Goal: Task Accomplishment & Management: Use online tool/utility

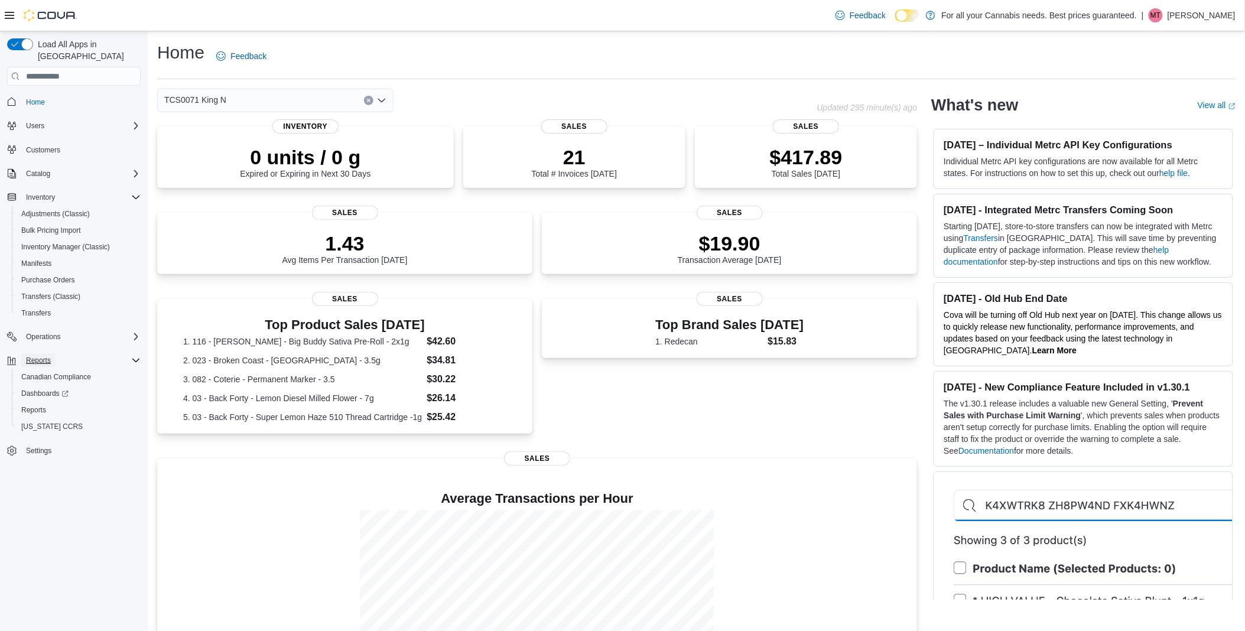
click at [48, 356] on span "Reports" at bounding box center [38, 360] width 25 height 9
click at [32, 403] on span "Reports" at bounding box center [33, 410] width 25 height 14
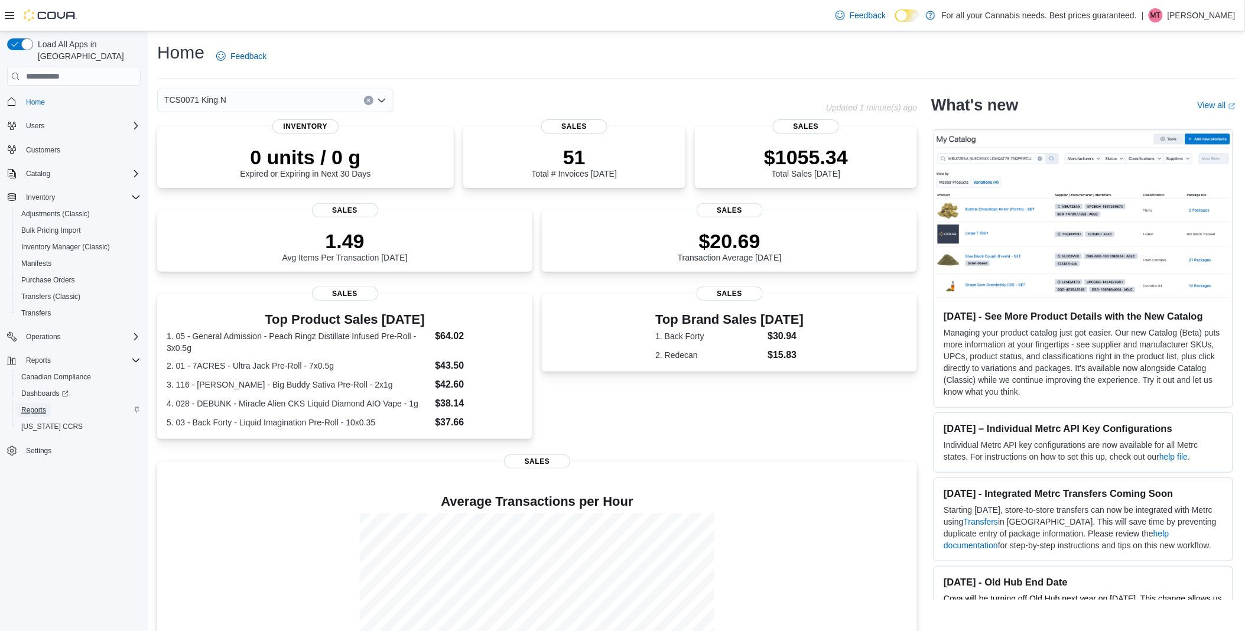
click at [43, 405] on span "Reports" at bounding box center [33, 409] width 25 height 9
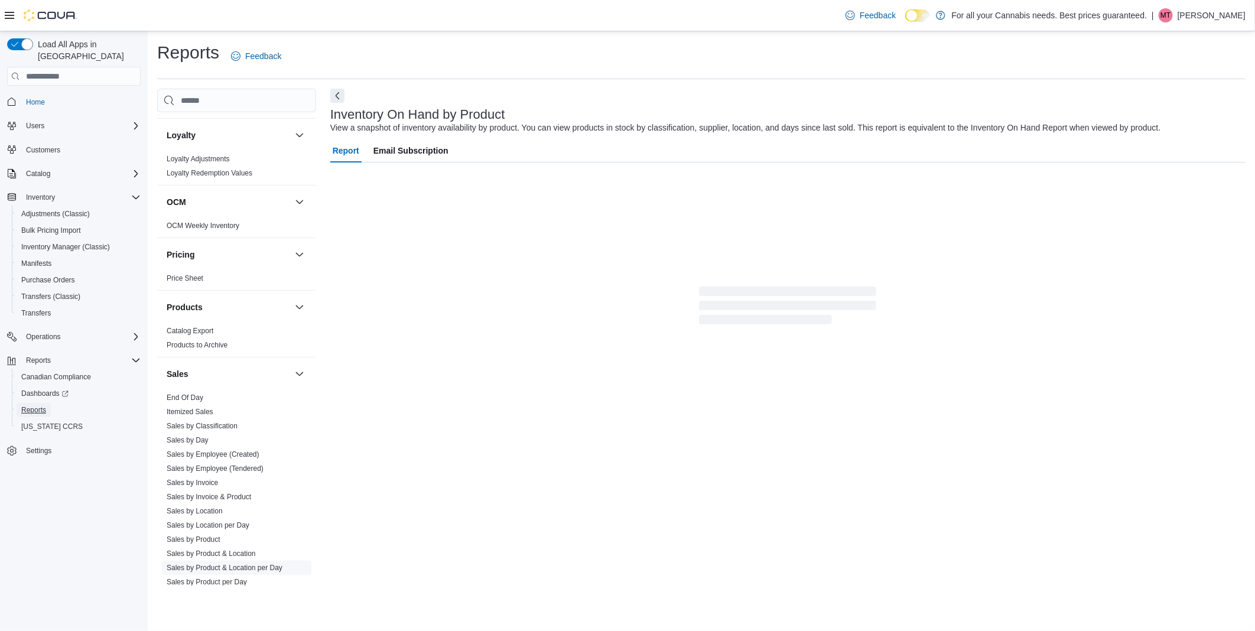
scroll to position [651, 0]
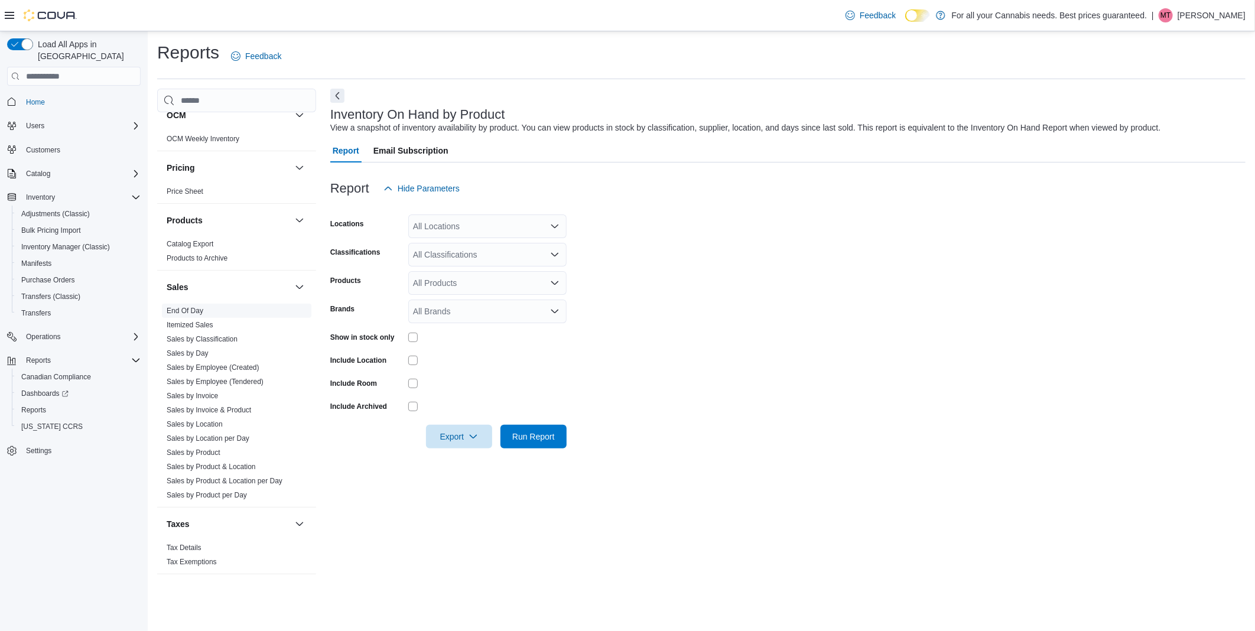
click at [184, 310] on link "End Of Day" at bounding box center [185, 311] width 37 height 8
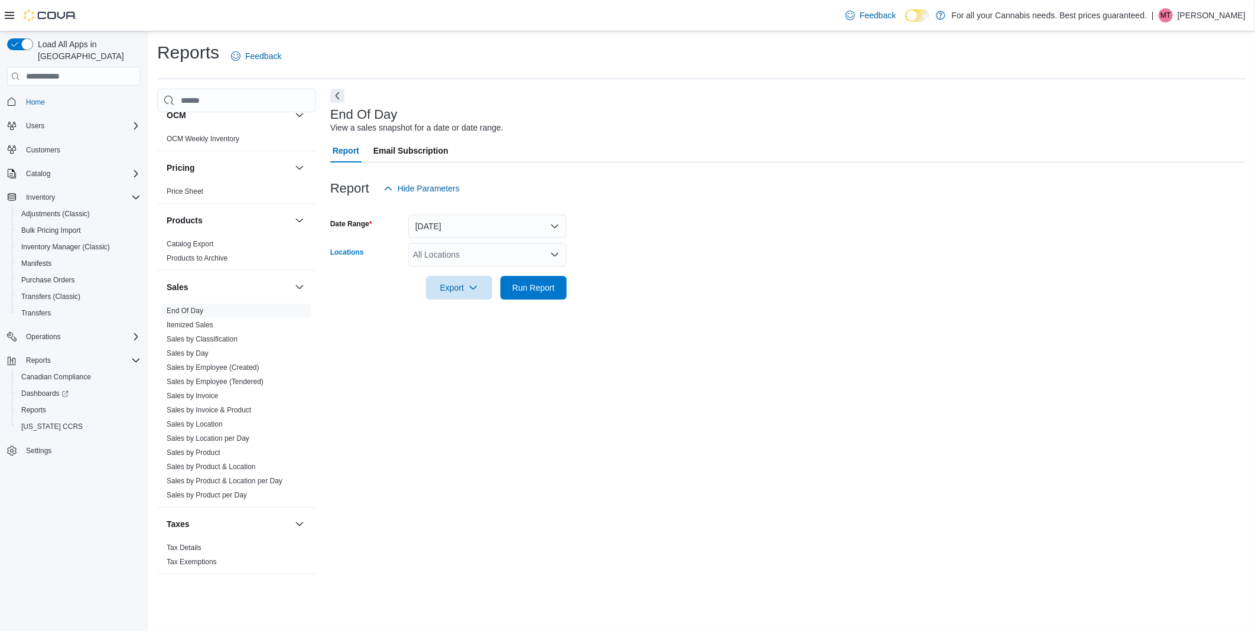
click at [503, 256] on div "All Locations" at bounding box center [487, 255] width 158 height 24
type input "**"
click at [487, 276] on span "TCS0071 King N" at bounding box center [470, 275] width 62 height 12
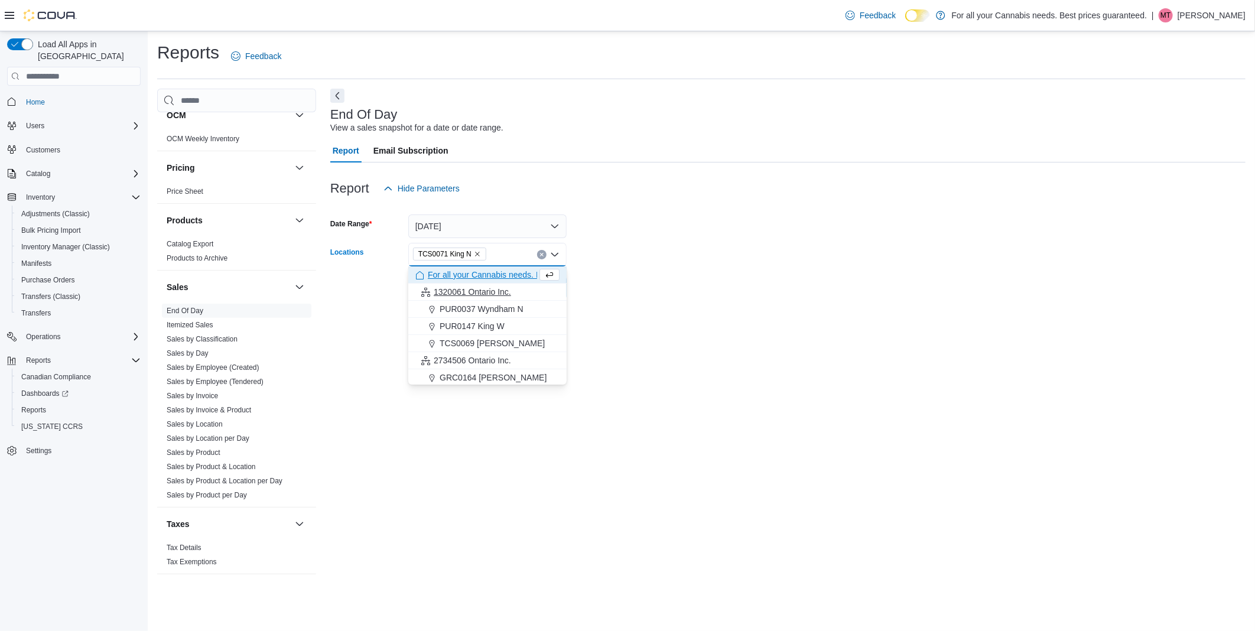
click at [539, 284] on button "1320061 Ontario Inc." at bounding box center [487, 292] width 158 height 17
click at [493, 256] on span "1320061 Ontario Inc." at bounding box center [456, 253] width 86 height 13
click at [491, 255] on icon "Remove 1320061 Ontario Inc. from selection in this group" at bounding box center [490, 253] width 7 height 7
click at [703, 258] on form "Date Range Today Locations TCS0071 King N Combo box. Selected. TCS0071 King N. …" at bounding box center [787, 249] width 915 height 99
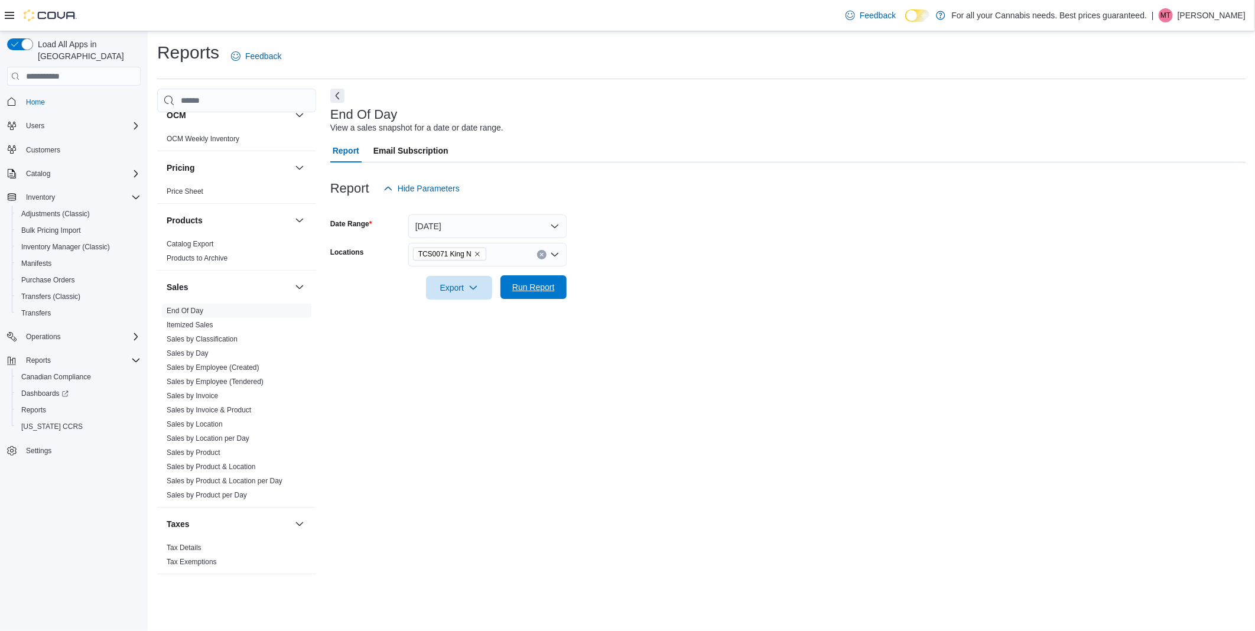
click at [564, 284] on button "Run Report" at bounding box center [533, 287] width 66 height 24
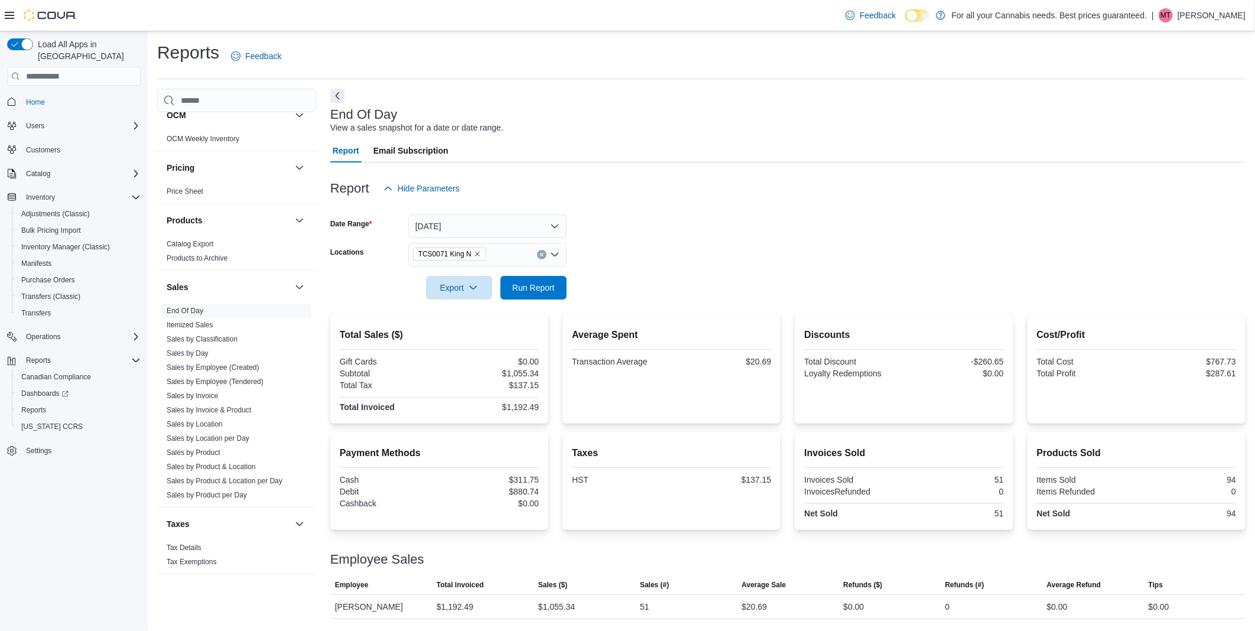
click at [380, 540] on div at bounding box center [787, 545] width 915 height 14
drag, startPoint x: 514, startPoint y: 492, endPoint x: 539, endPoint y: 491, distance: 24.8
click at [539, 491] on div "Payment Methods Cash $311.75 Debit $880.74 Cashback $0.00" at bounding box center [439, 481] width 218 height 98
copy div "880.74"
click at [77, 604] on div "Load All Apps in New Hub Home Users Customers Catalog Inventory Adjustments (Cl…" at bounding box center [74, 333] width 148 height 605
